Goal: Task Accomplishment & Management: Manage account settings

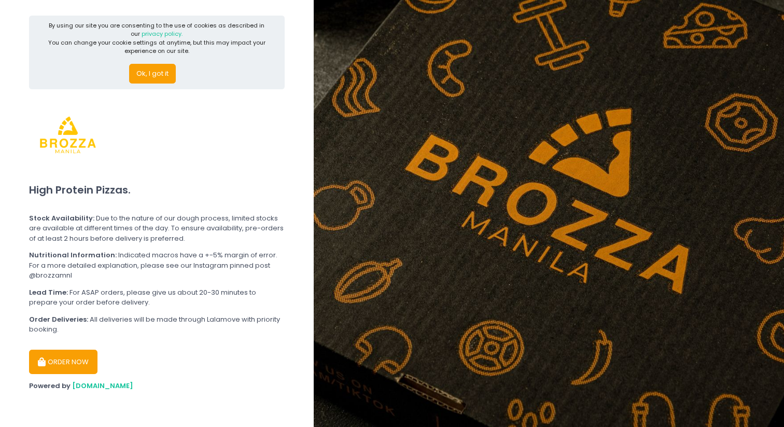
click at [46, 360] on icon "button" at bounding box center [43, 362] width 10 height 9
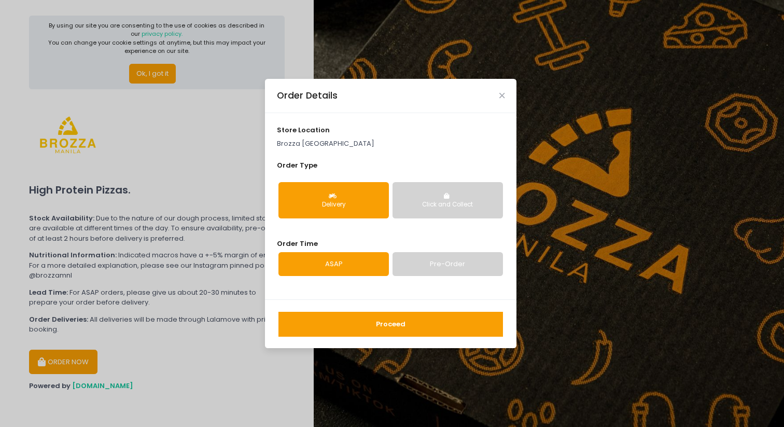
click at [379, 323] on button "Proceed" at bounding box center [391, 324] width 225 height 25
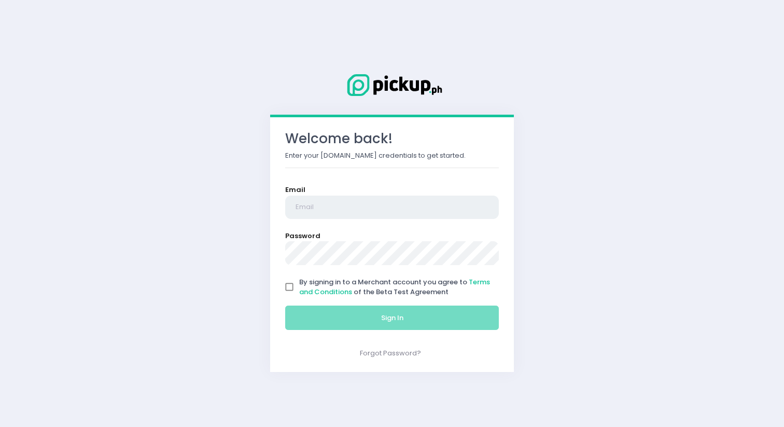
click at [383, 216] on input "email" at bounding box center [392, 208] width 214 height 24
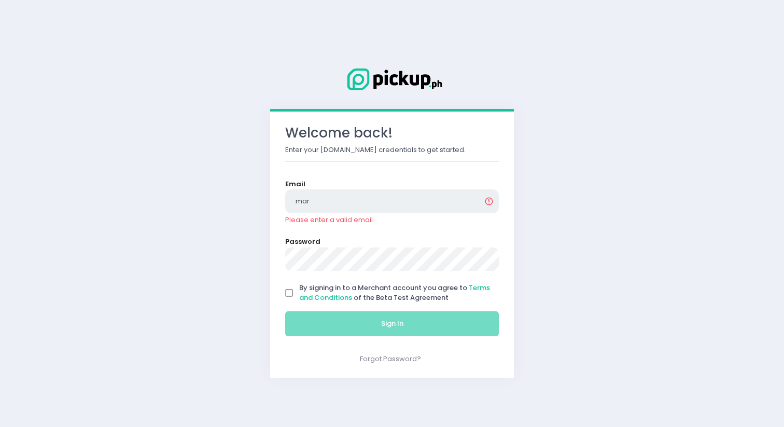
type input "[EMAIL_ADDRESS][DOMAIN_NAME]"
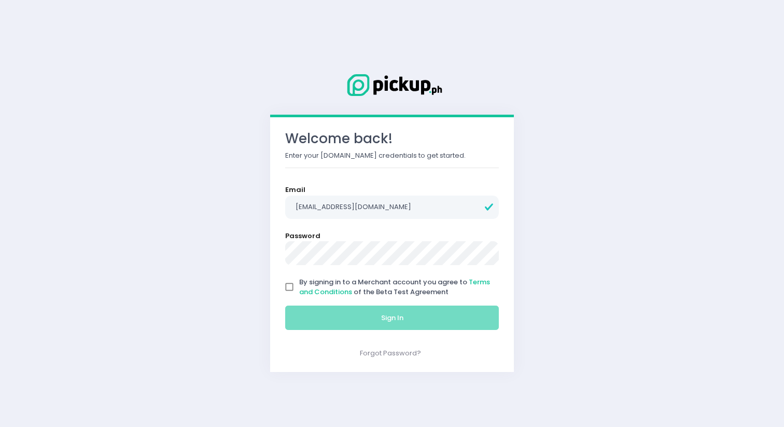
click at [288, 287] on input "By signing in to a Merchant account you agree to Terms and Conditions of the Be…" at bounding box center [290, 287] width 20 height 20
checkbox input "true"
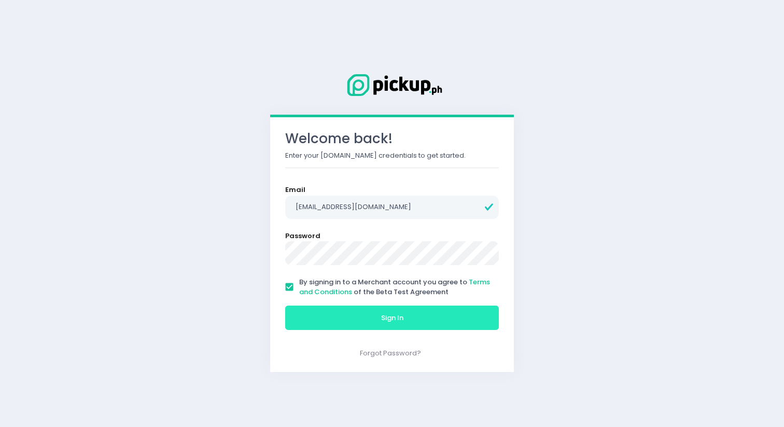
click at [299, 310] on button "Sign In" at bounding box center [392, 318] width 214 height 25
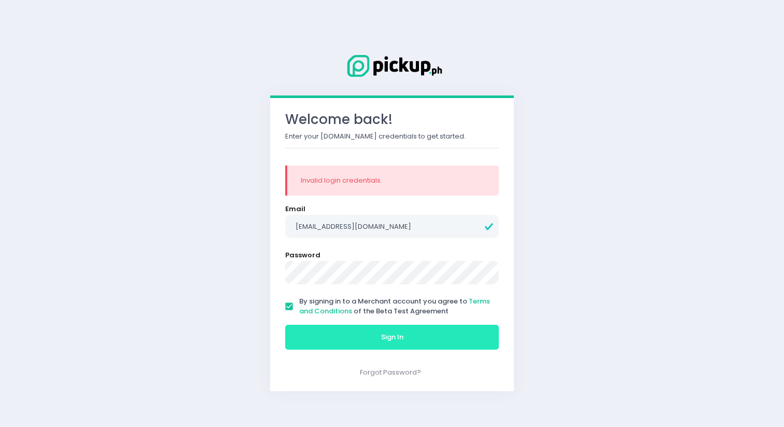
click at [330, 336] on button "Sign In" at bounding box center [392, 337] width 214 height 25
click at [346, 339] on button "Sign In" at bounding box center [392, 337] width 214 height 25
click at [368, 338] on button "Sign In" at bounding box center [392, 337] width 214 height 25
click at [376, 338] on button "Sign In" at bounding box center [392, 337] width 214 height 25
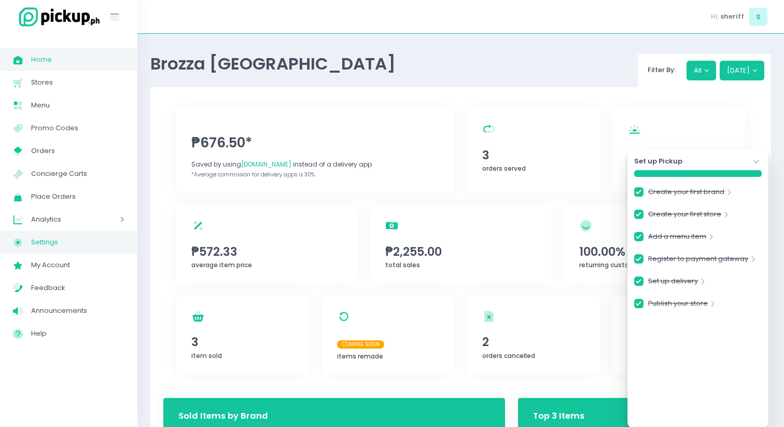
click at [54, 237] on span "Settings" at bounding box center [77, 241] width 93 height 13
checkbox input "true"
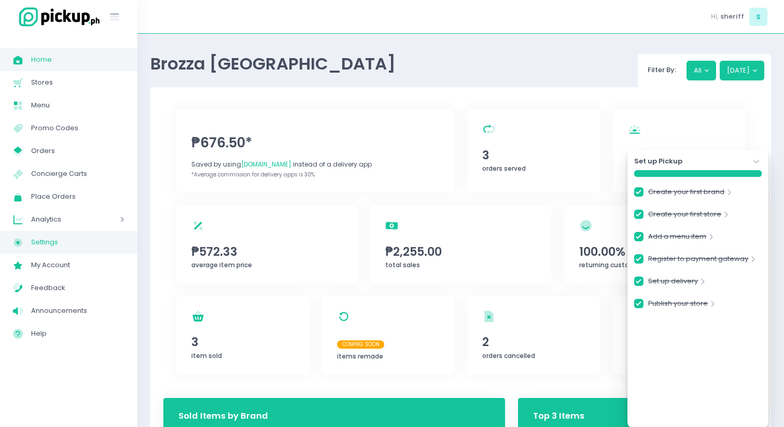
checkbox input "true"
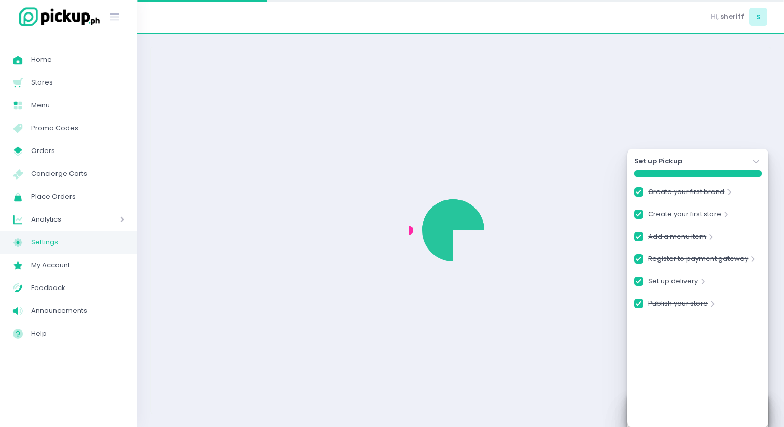
checkbox input "true"
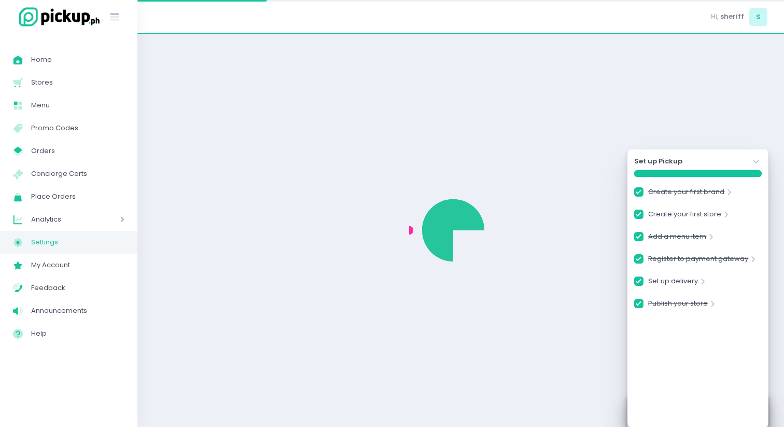
checkbox input "true"
select select "active"
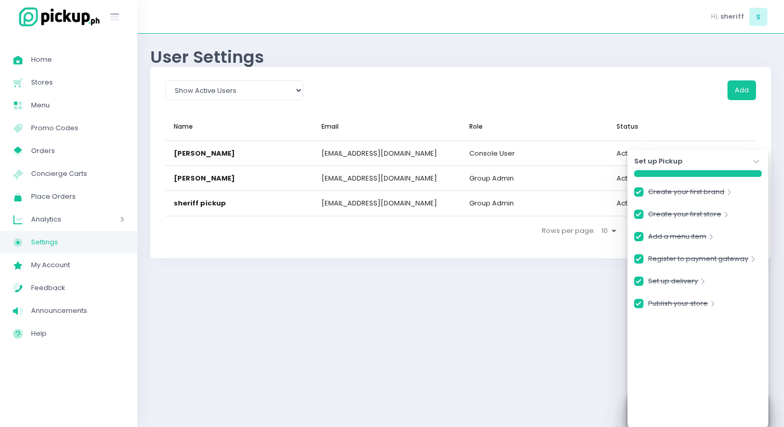
click at [757, 162] on icon "Stockholm-icons / Navigation / Angle-down Created with Sketch." at bounding box center [757, 162] width 10 height 10
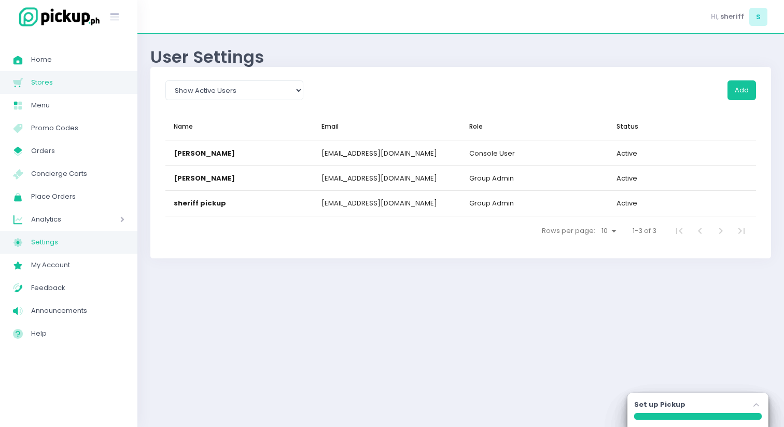
click at [57, 91] on link "Stores Created with Sketch. Stores" at bounding box center [68, 82] width 137 height 23
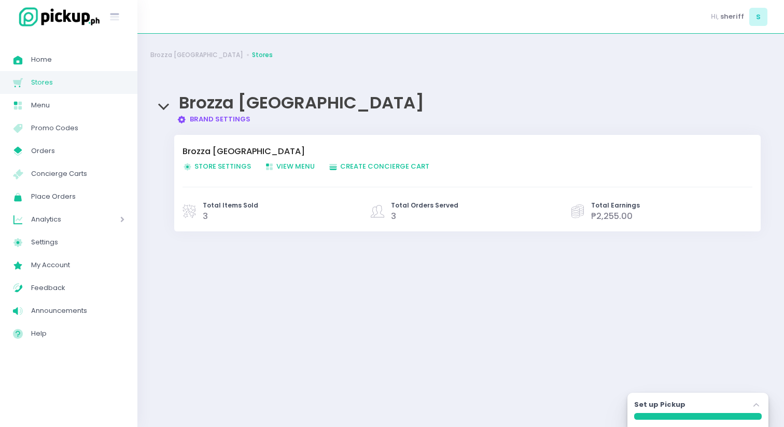
click at [202, 118] on link "Brand Settings Created with Sketch. Brand Settings" at bounding box center [214, 119] width 74 height 10
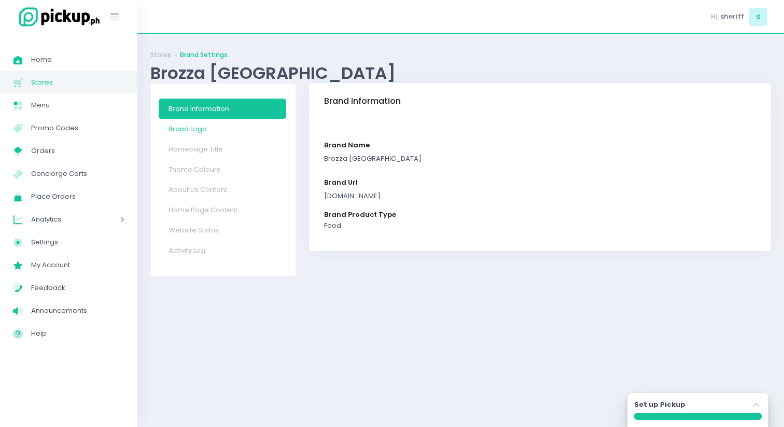
click at [229, 133] on link "Brand Logo" at bounding box center [223, 129] width 128 height 20
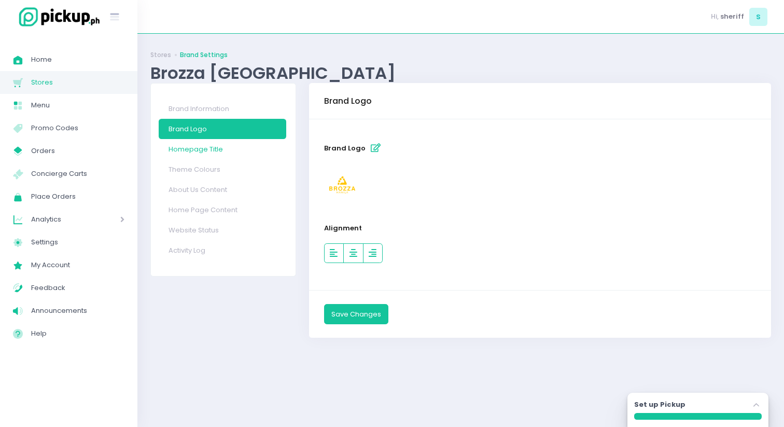
click at [218, 147] on link "Homepage Title" at bounding box center [223, 149] width 128 height 20
select select "small"
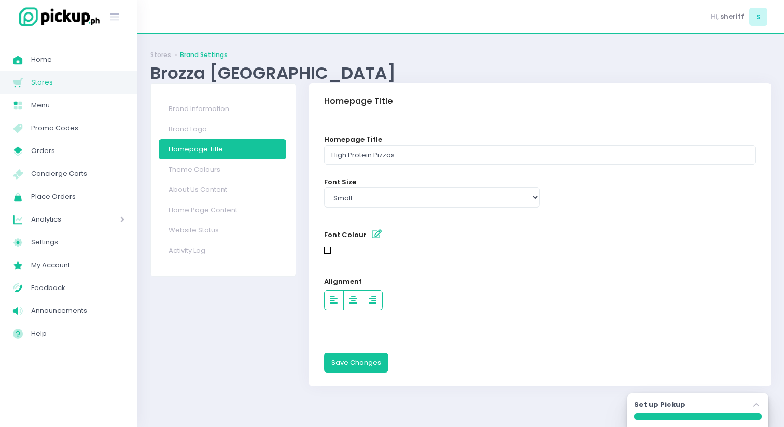
click at [220, 166] on link "Theme Colours" at bounding box center [223, 169] width 128 height 20
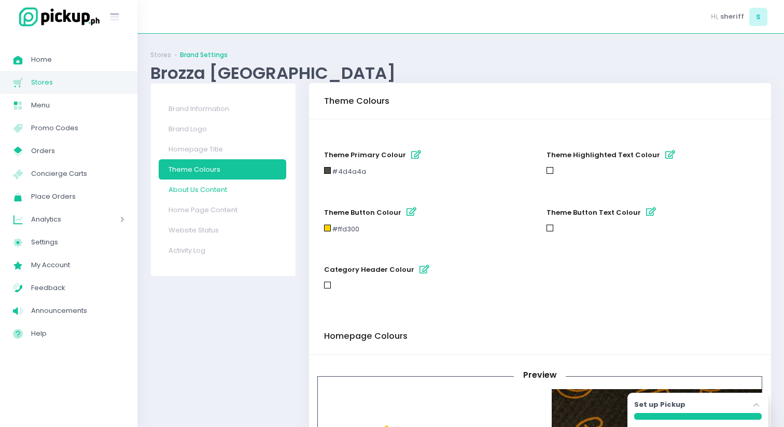
click at [220, 195] on link "About Us Content" at bounding box center [223, 189] width 128 height 20
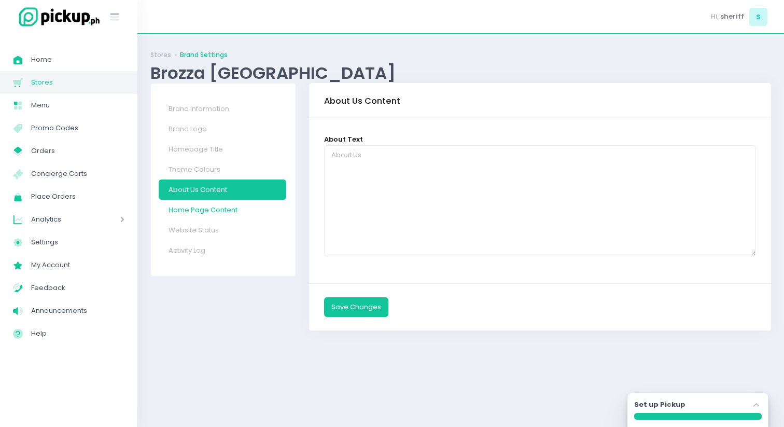
click at [222, 207] on link "Home Page Content" at bounding box center [223, 210] width 128 height 20
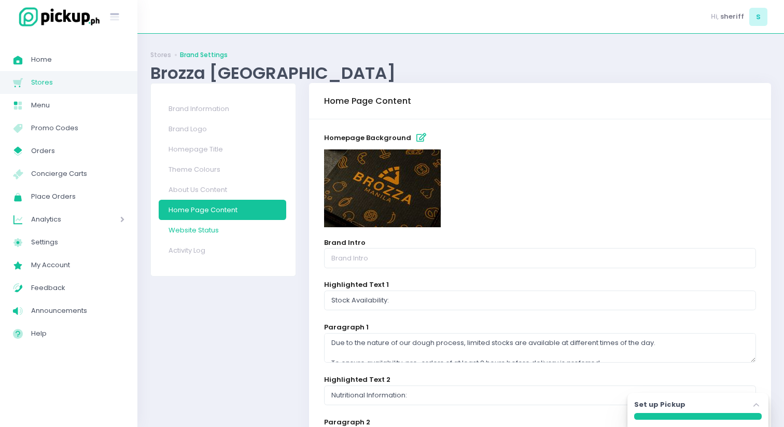
click at [214, 234] on link "Website Status" at bounding box center [223, 230] width 128 height 20
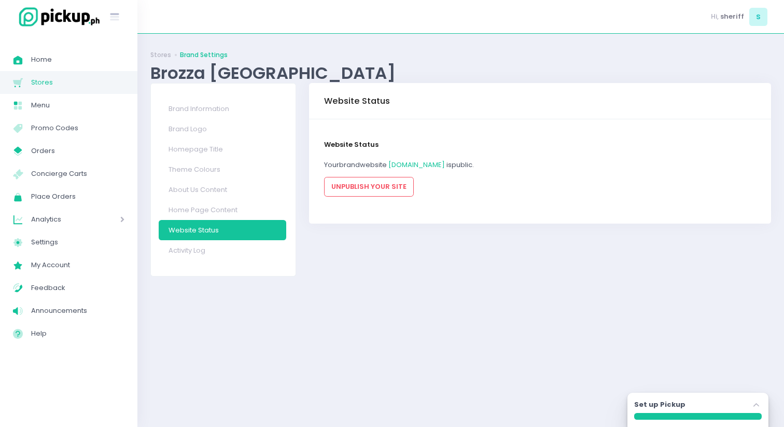
click at [203, 54] on link "Brand Settings" at bounding box center [204, 54] width 48 height 9
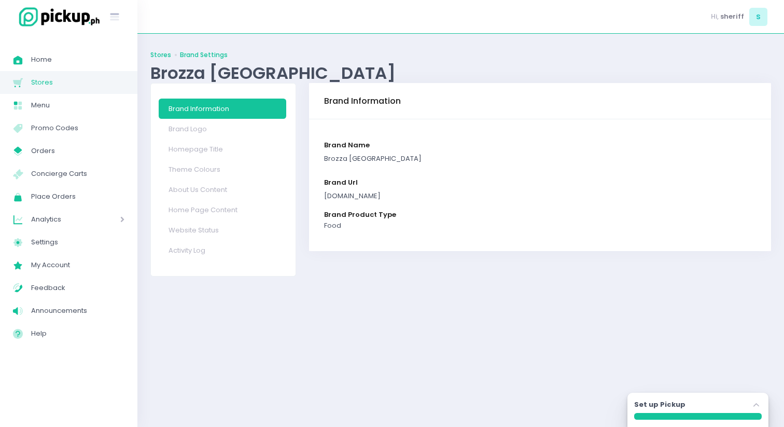
click at [155, 57] on link "Stores" at bounding box center [160, 54] width 21 height 9
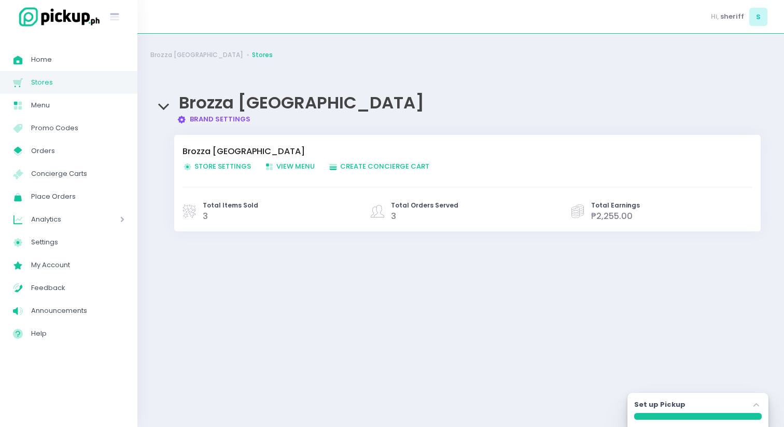
click at [207, 169] on span "Store Settings Created with Sketch. Store Settings" at bounding box center [217, 166] width 68 height 10
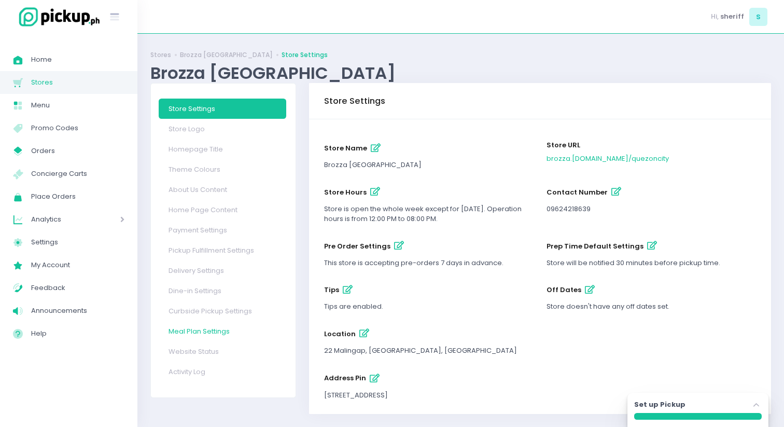
click at [186, 327] on link "Meal Plan Settings" at bounding box center [223, 331] width 128 height 20
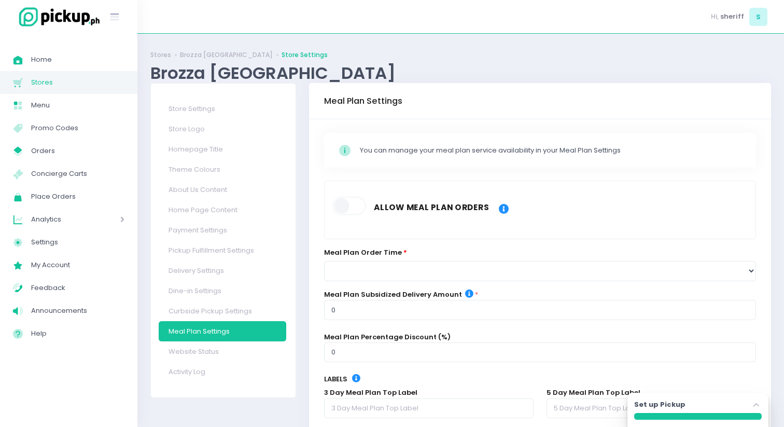
click at [192, 304] on link "Curbside Pickup Settings" at bounding box center [223, 311] width 128 height 20
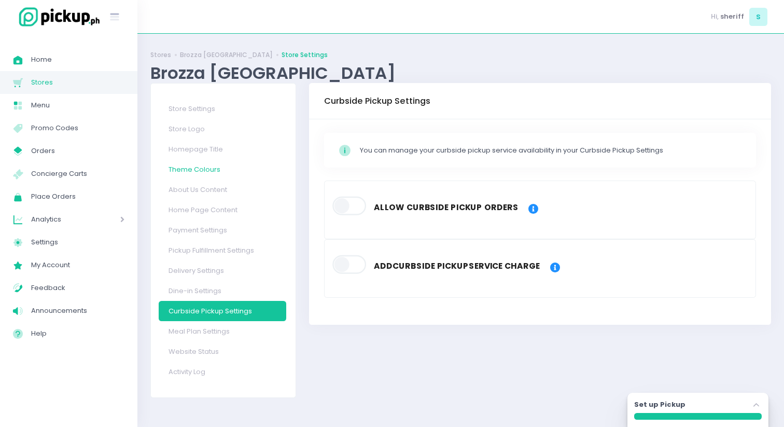
click at [205, 163] on link "Theme Colours" at bounding box center [223, 169] width 128 height 20
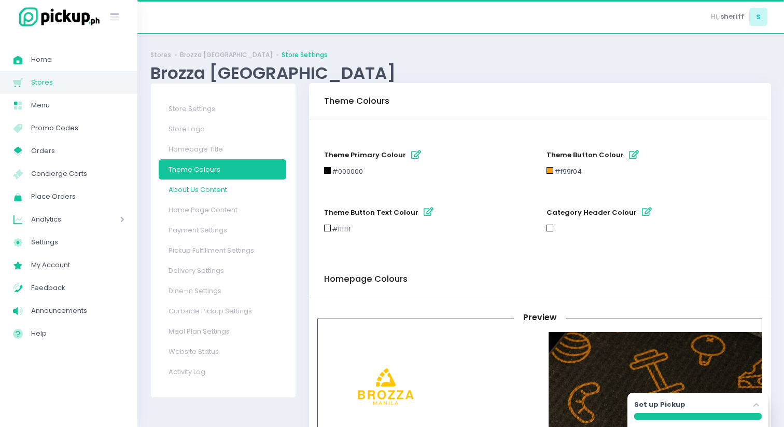
click at [203, 189] on link "About Us Content" at bounding box center [223, 189] width 128 height 20
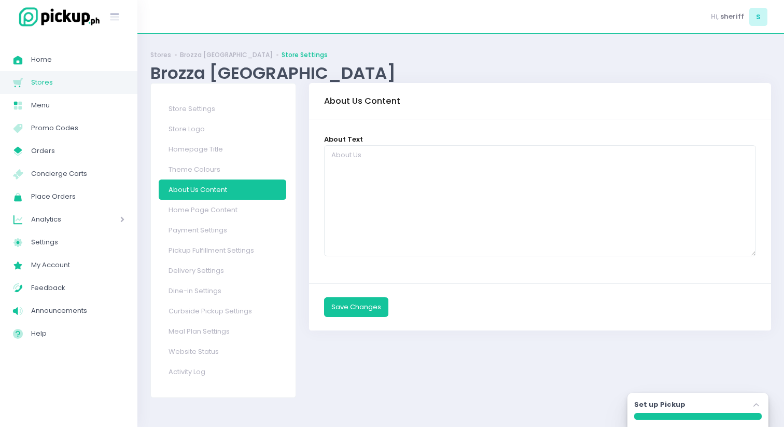
click at [202, 207] on link "Home Page Content" at bounding box center [223, 210] width 128 height 20
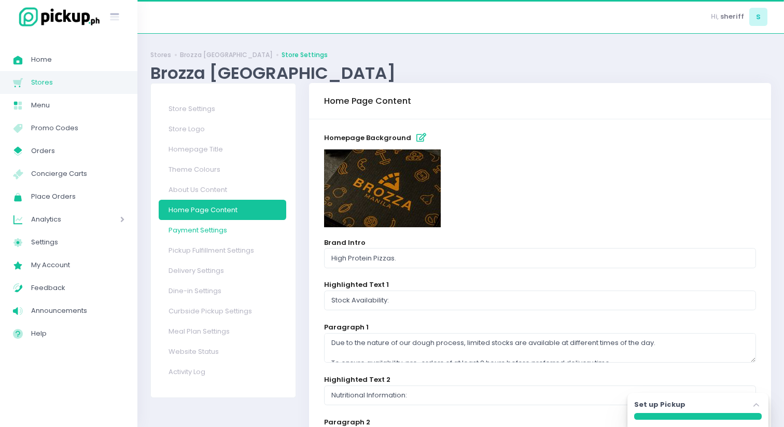
click at [201, 230] on link "Payment Settings" at bounding box center [223, 230] width 128 height 20
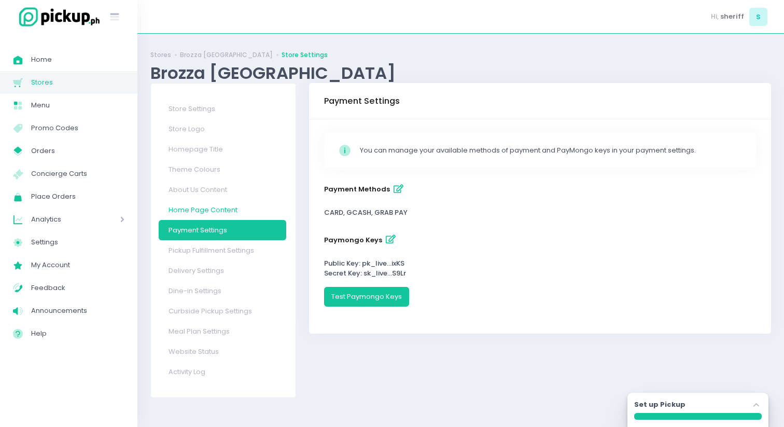
click at [202, 208] on link "Home Page Content" at bounding box center [223, 210] width 128 height 20
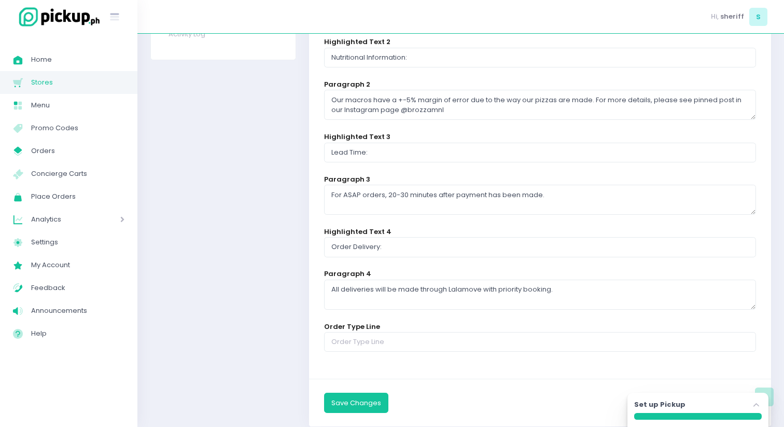
scroll to position [363, 0]
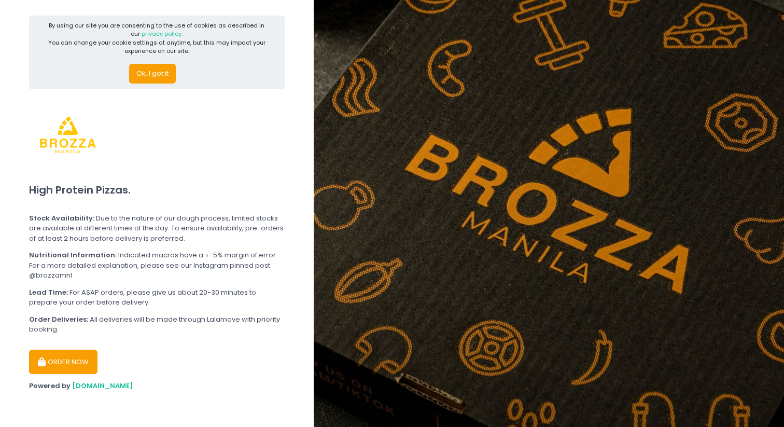
click at [51, 359] on button "ORDER NOW" at bounding box center [63, 362] width 68 height 25
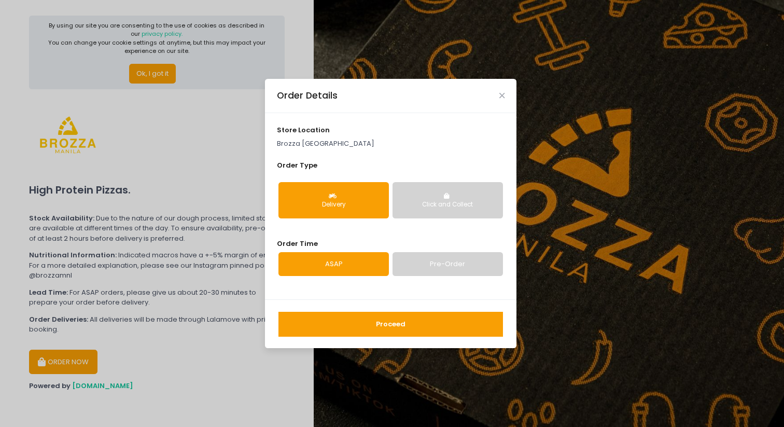
click at [363, 328] on button "Proceed" at bounding box center [391, 324] width 225 height 25
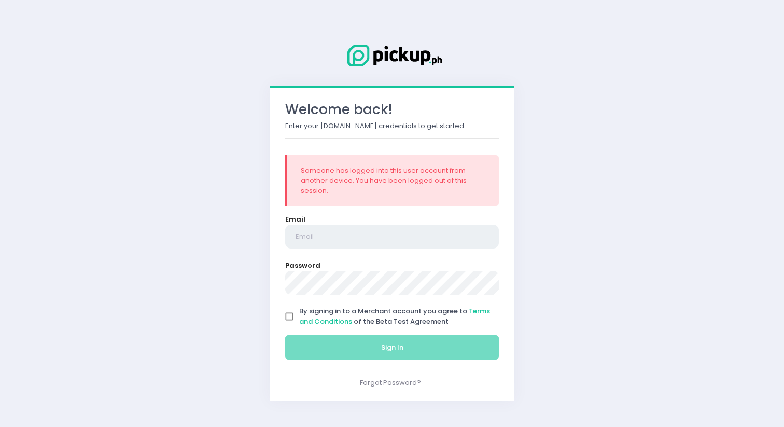
click at [378, 239] on input "email" at bounding box center [392, 237] width 214 height 24
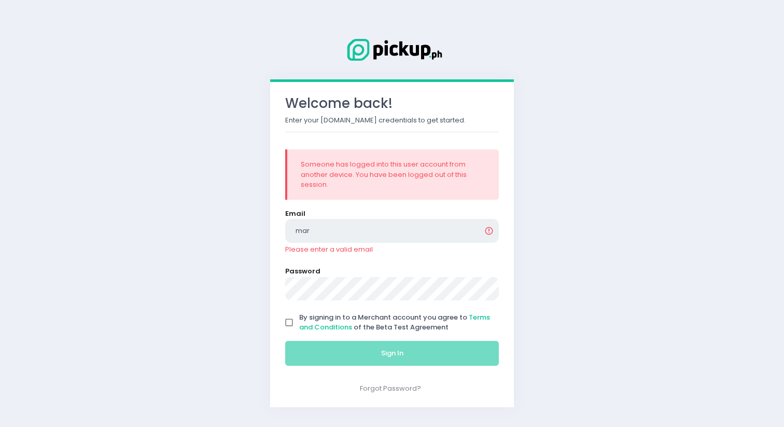
type input "marshal@pickup.ph"
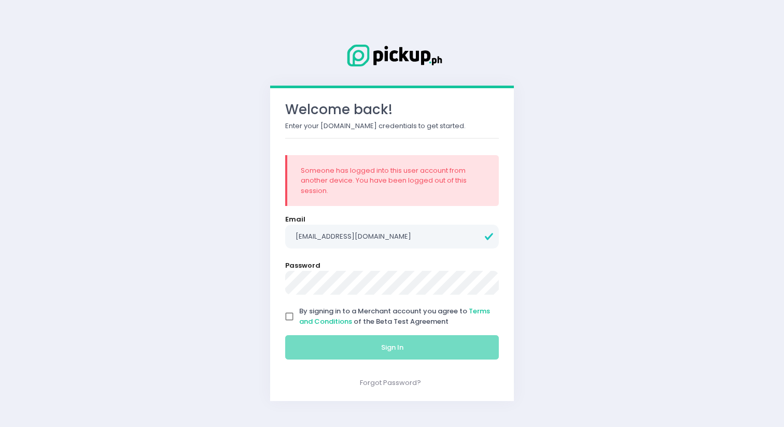
click at [288, 317] on input "By signing in to a Merchant account you agree to Terms and Conditions of the Be…" at bounding box center [290, 317] width 20 height 20
checkbox input "true"
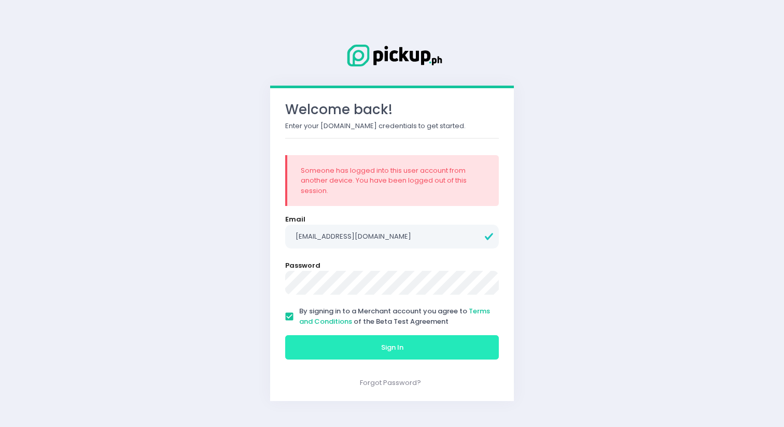
click at [292, 341] on button "Sign In" at bounding box center [392, 347] width 214 height 25
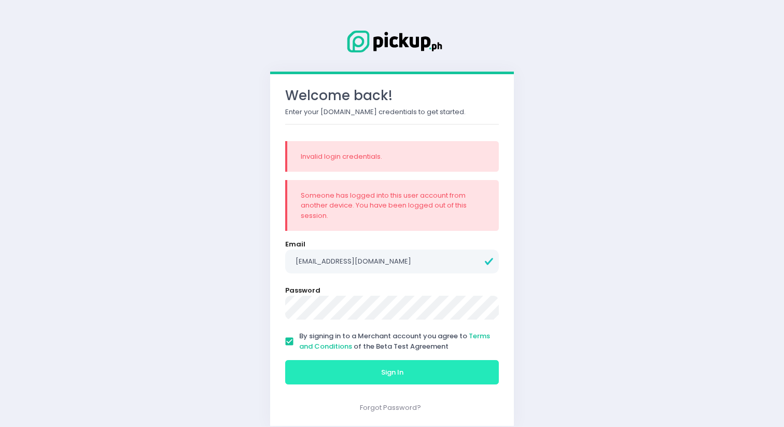
click at [339, 368] on button "Sign In" at bounding box center [392, 372] width 214 height 25
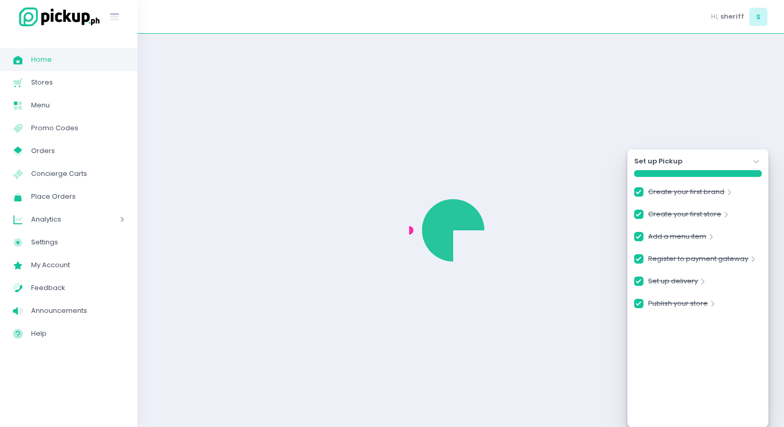
checkbox input "true"
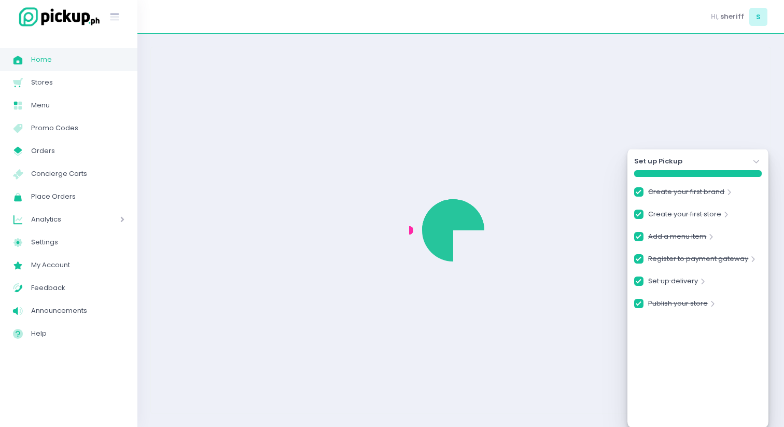
checkbox input "true"
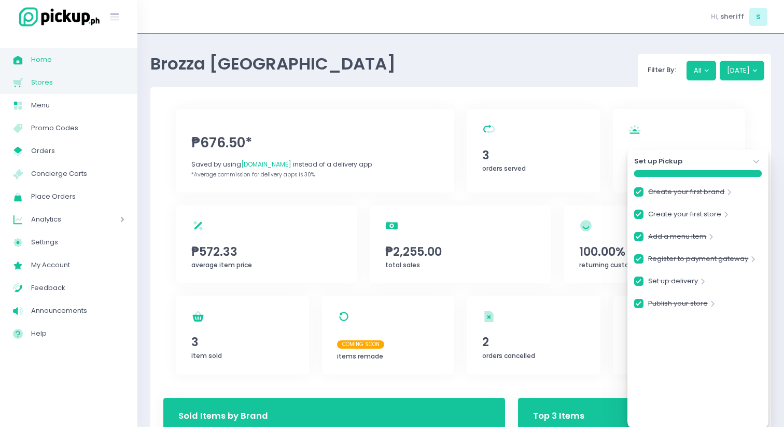
click at [84, 90] on link "Stores Created with Sketch. Stores" at bounding box center [68, 82] width 137 height 23
checkbox input "true"
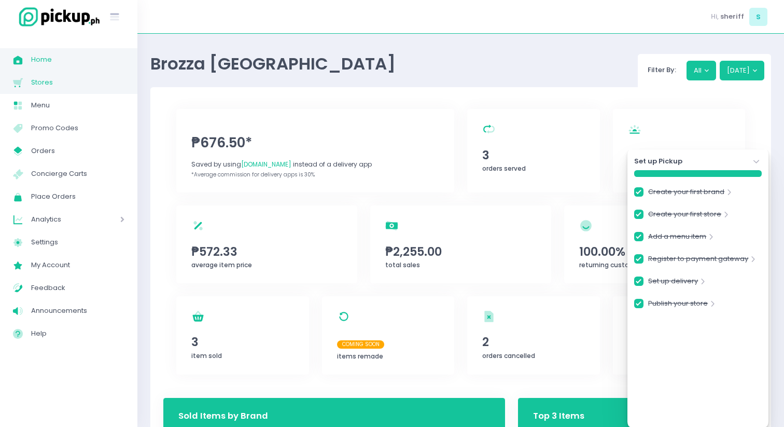
checkbox input "true"
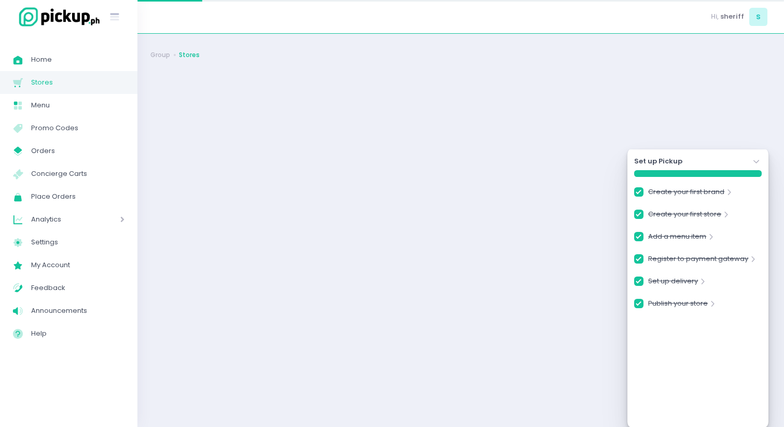
checkbox input "true"
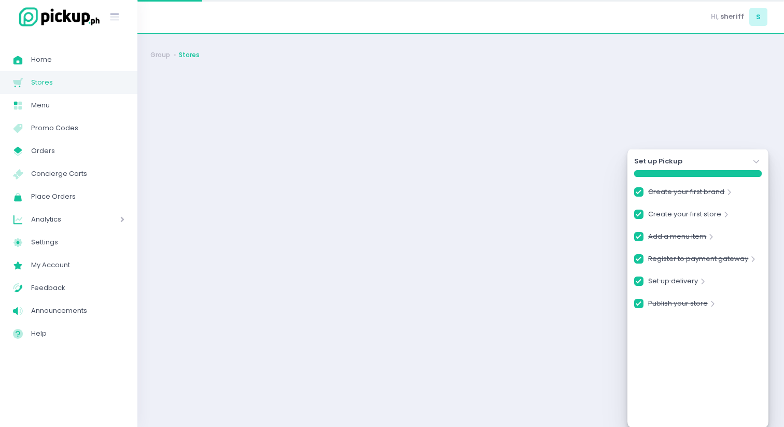
checkbox input "true"
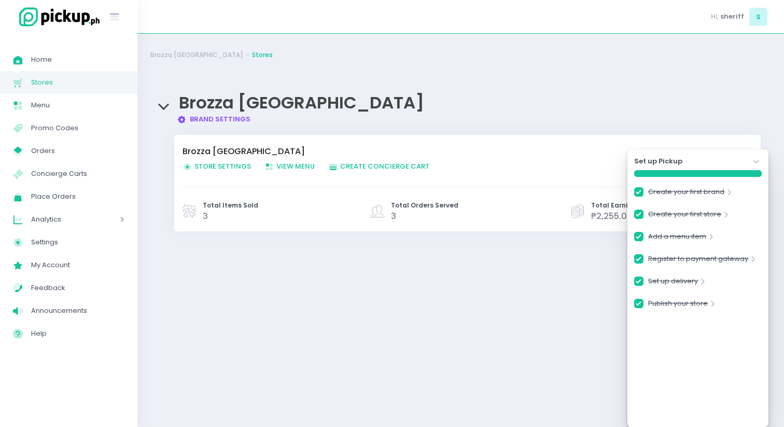
click at [205, 166] on span "Store Settings Created with Sketch. Store Settings" at bounding box center [217, 166] width 68 height 10
checkbox input "true"
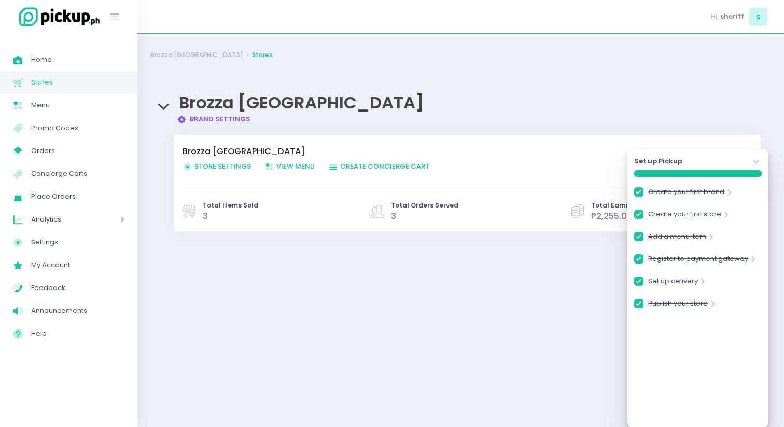
checkbox input "true"
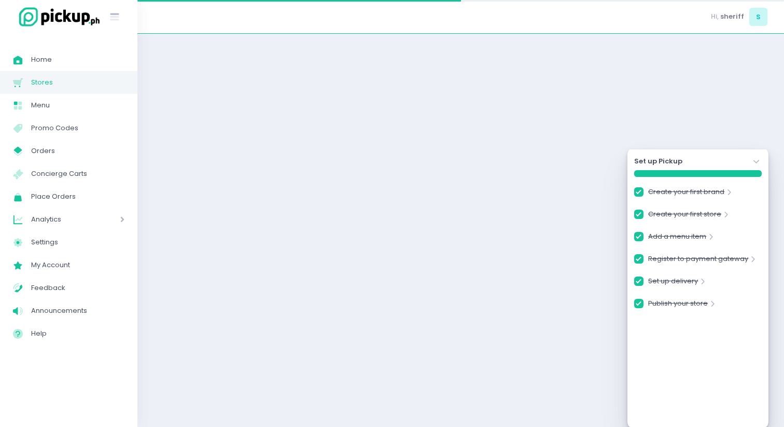
checkbox input "true"
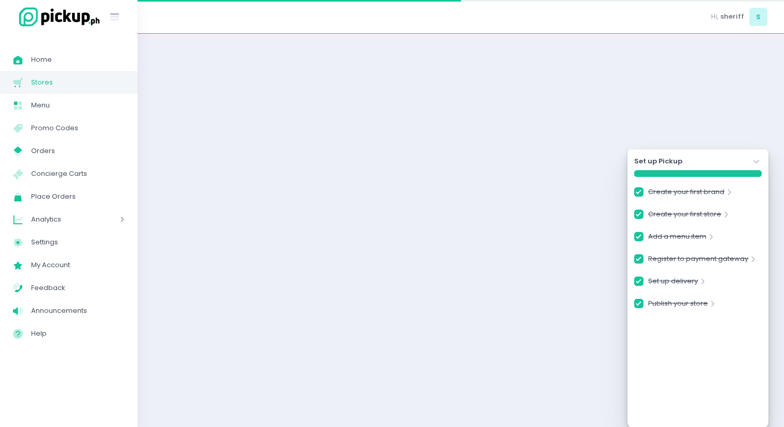
checkbox input "true"
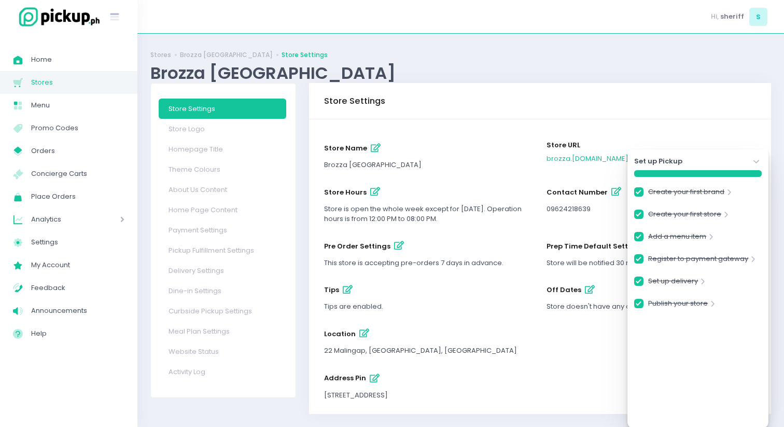
click at [755, 161] on icon at bounding box center [757, 162] width 6 height 4
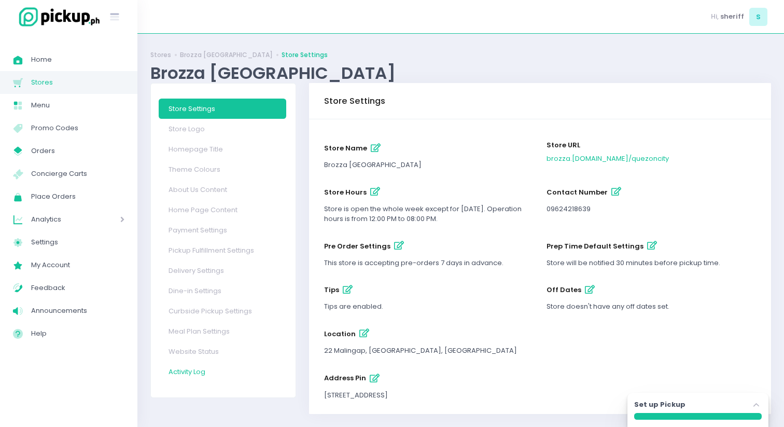
click at [205, 370] on link "Activity Log" at bounding box center [223, 372] width 128 height 20
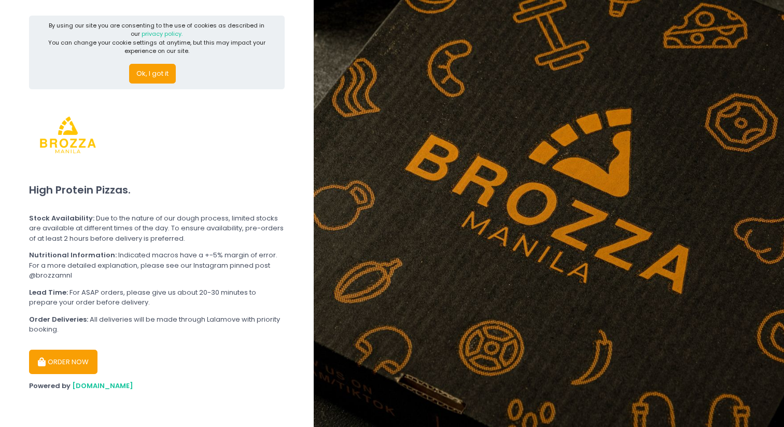
click at [60, 363] on button "ORDER NOW" at bounding box center [63, 362] width 68 height 25
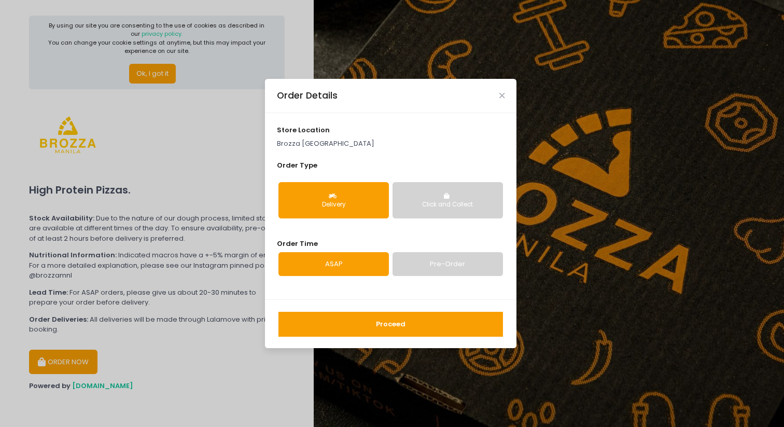
click at [351, 320] on button "Proceed" at bounding box center [391, 324] width 225 height 25
